Goal: Find contact information: Find contact information

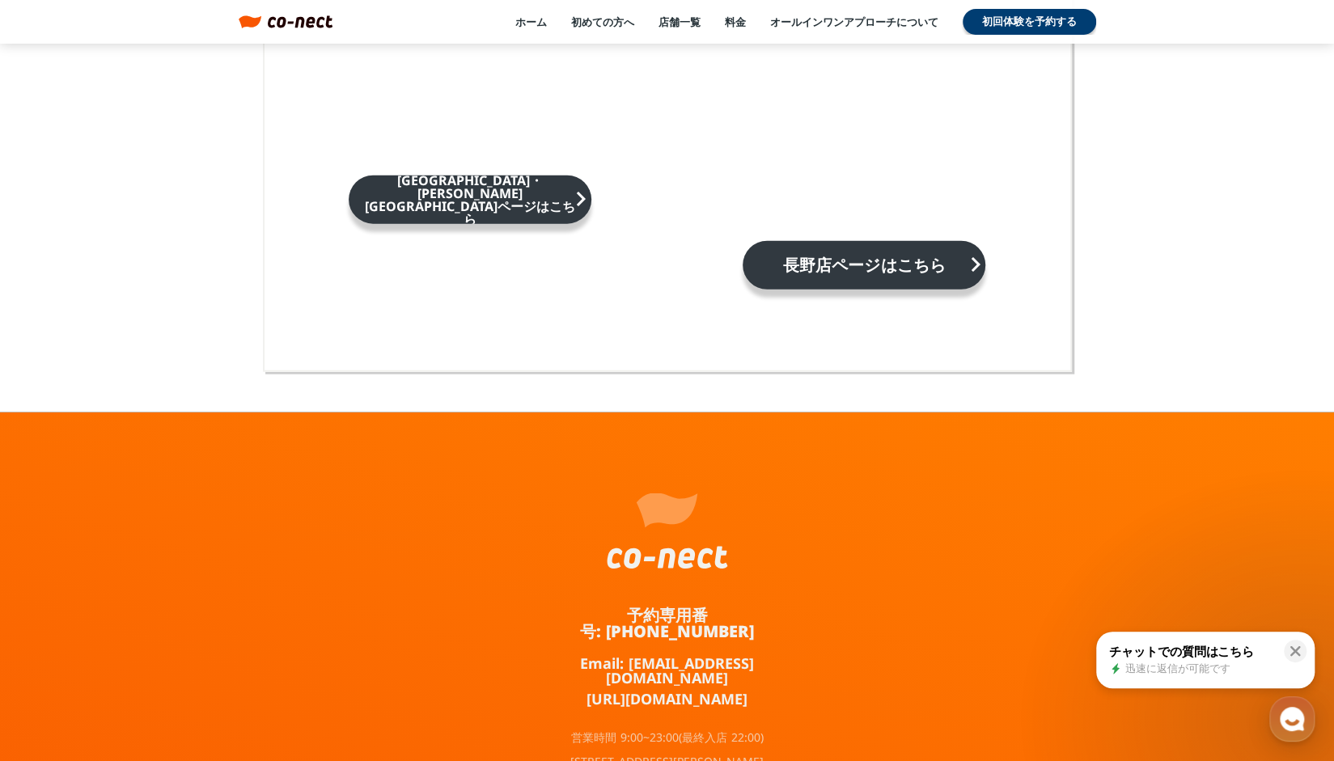
scroll to position [10599, 0]
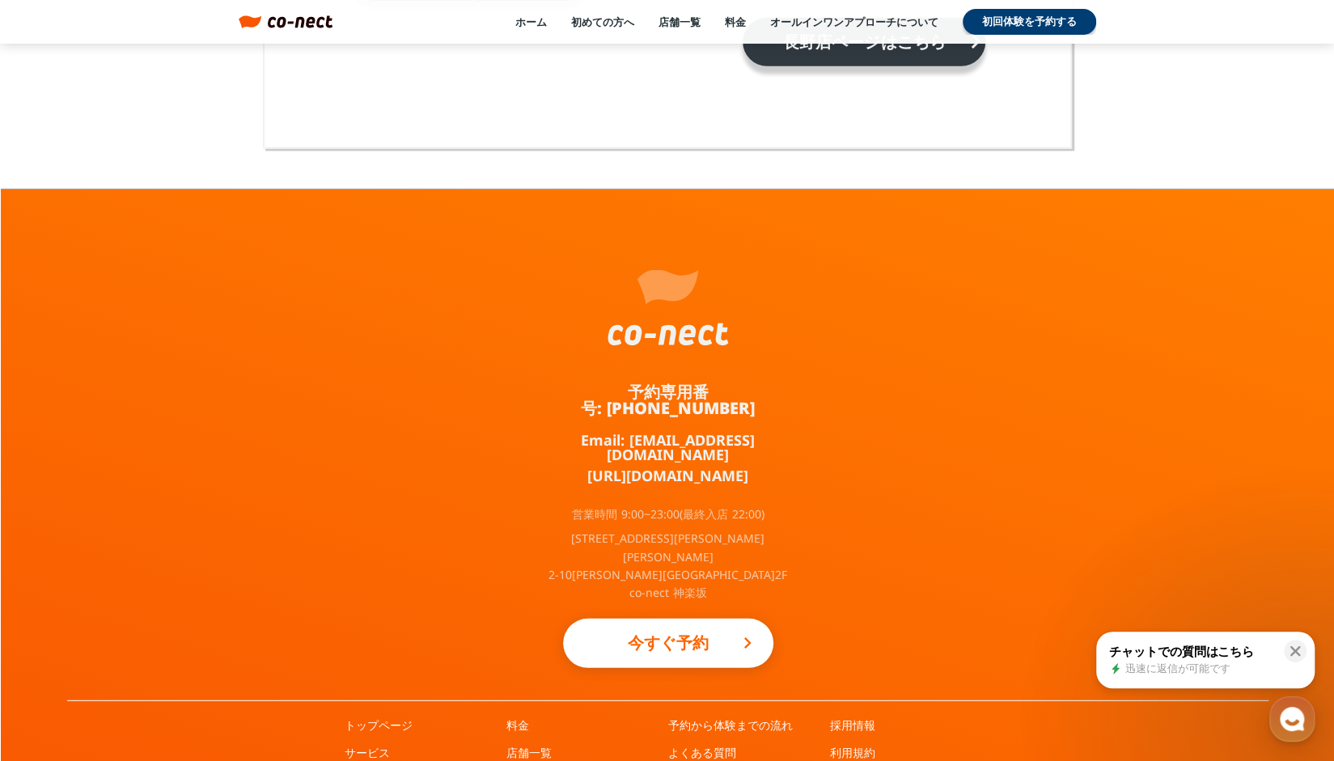
click at [853, 718] on div "採用情報 利用規約 お問い合わせ" at bounding box center [911, 774] width 162 height 112
